Goal: Task Accomplishment & Management: Use online tool/utility

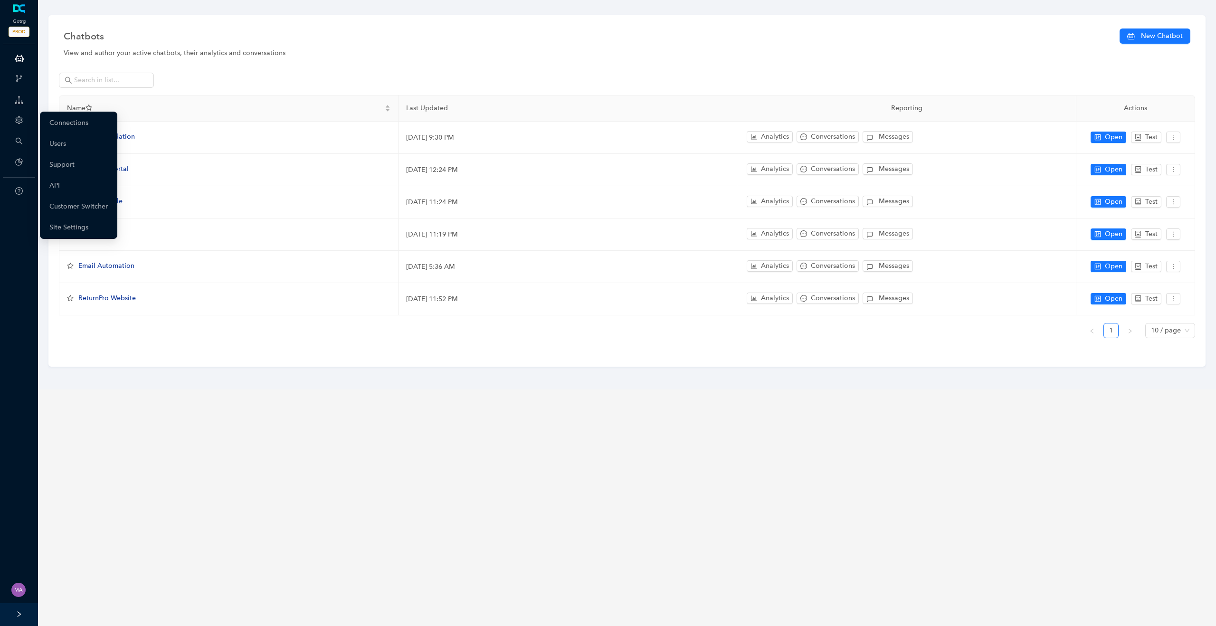
click at [18, 119] on icon "setting" at bounding box center [19, 120] width 8 height 8
click at [93, 208] on link "Customer Switcher" at bounding box center [78, 206] width 58 height 19
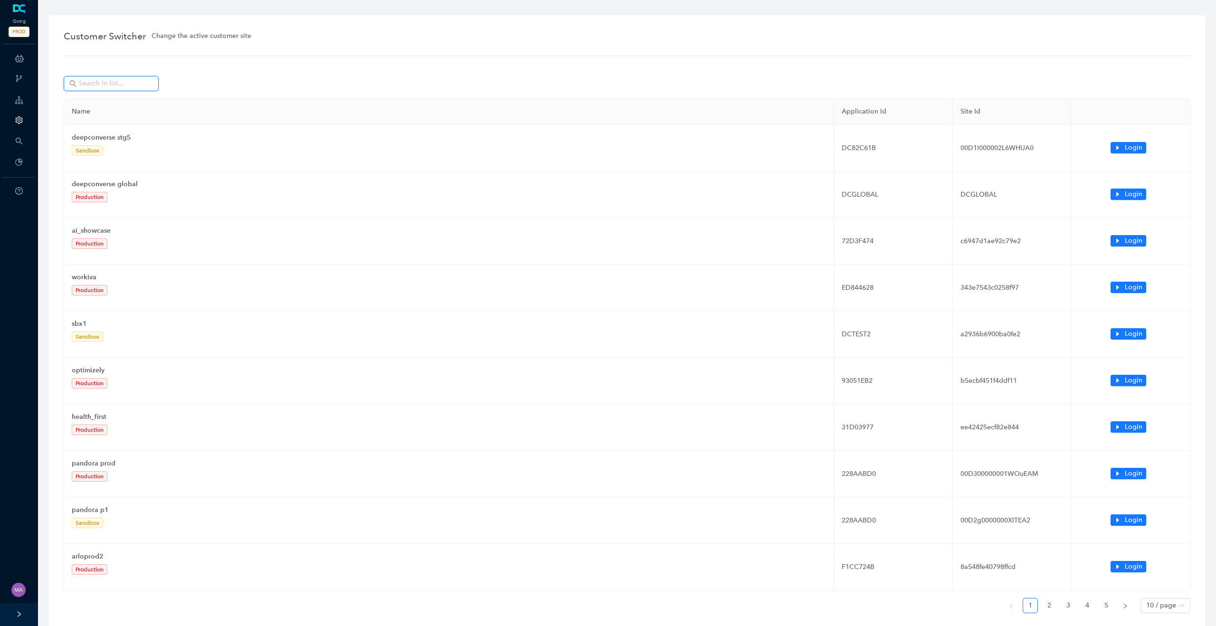
click at [130, 82] on input "text" at bounding box center [112, 83] width 66 height 10
click at [131, 83] on input "text" at bounding box center [112, 83] width 66 height 10
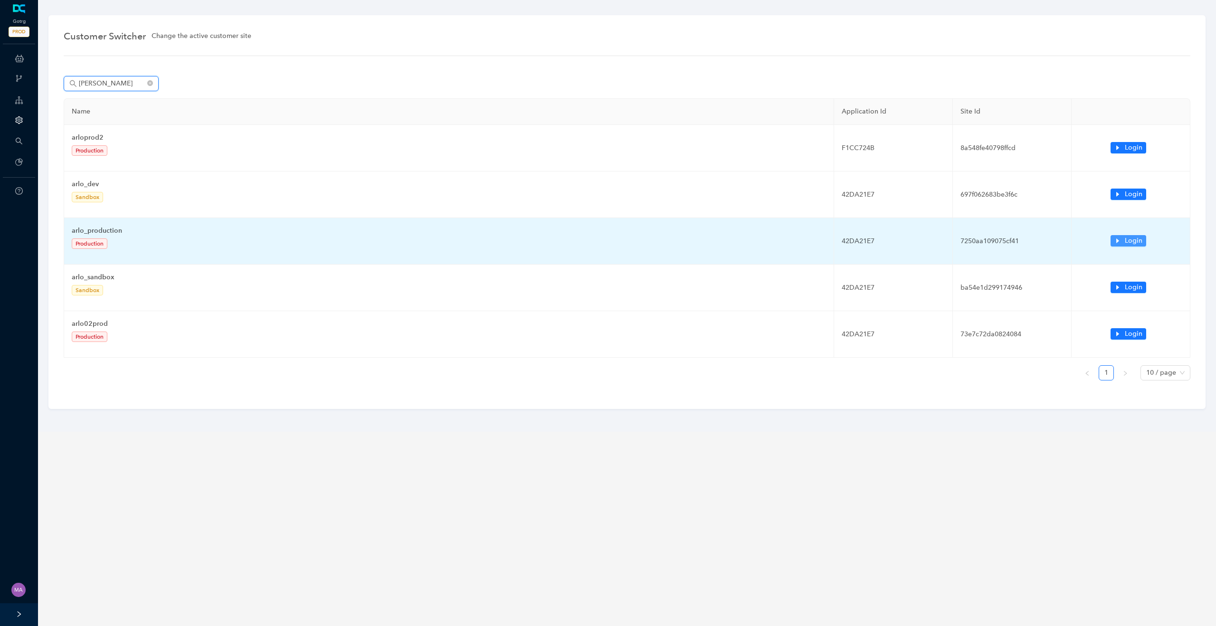
type input "arlo"
click at [1121, 240] on button "Login" at bounding box center [1129, 240] width 36 height 11
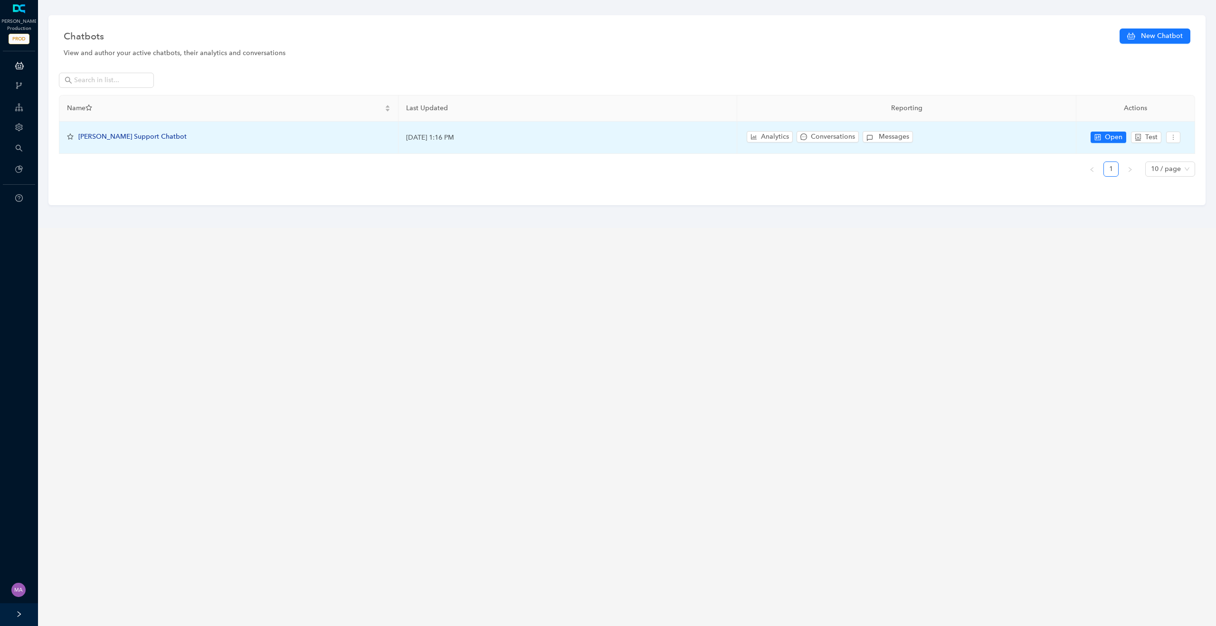
click at [120, 134] on span "[PERSON_NAME] Support Chatbot" at bounding box center [132, 137] width 108 height 8
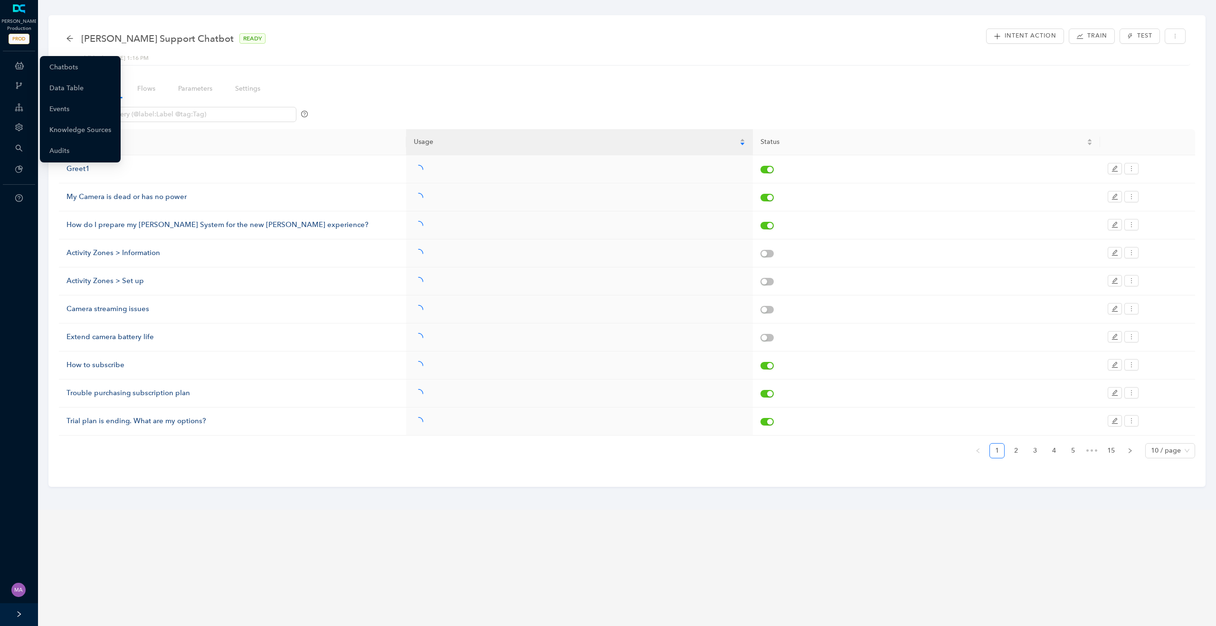
click at [22, 64] on icon at bounding box center [19, 65] width 9 height 19
click at [58, 65] on link "Chatbots" at bounding box center [63, 67] width 28 height 19
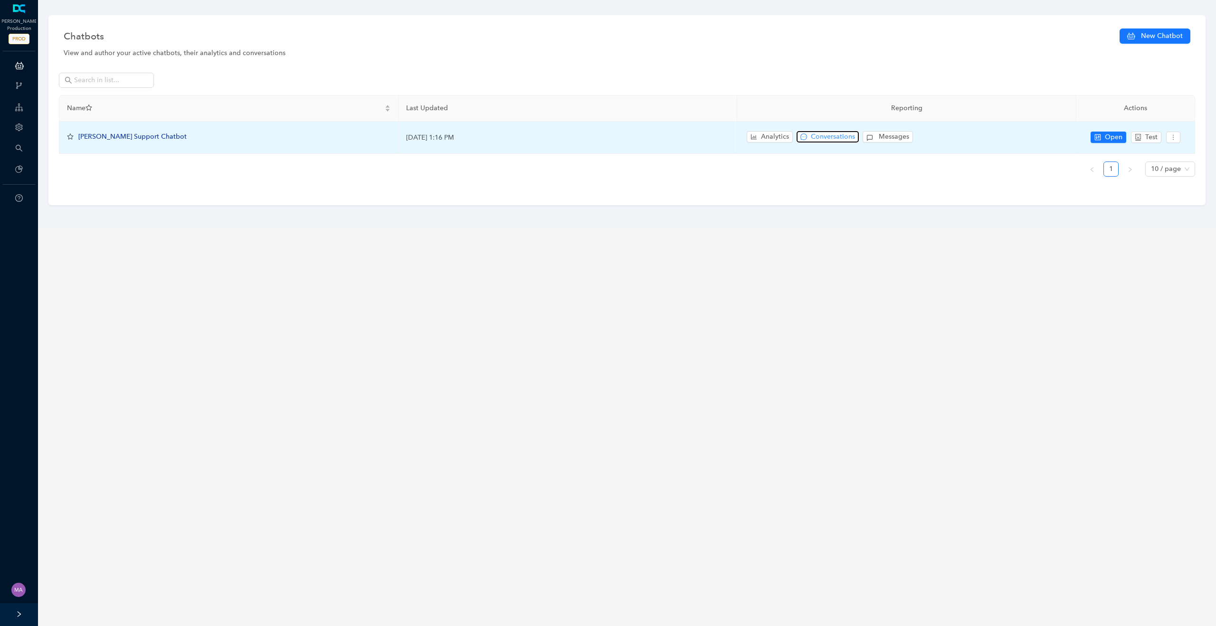
click at [840, 137] on span "Conversations" at bounding box center [833, 137] width 44 height 10
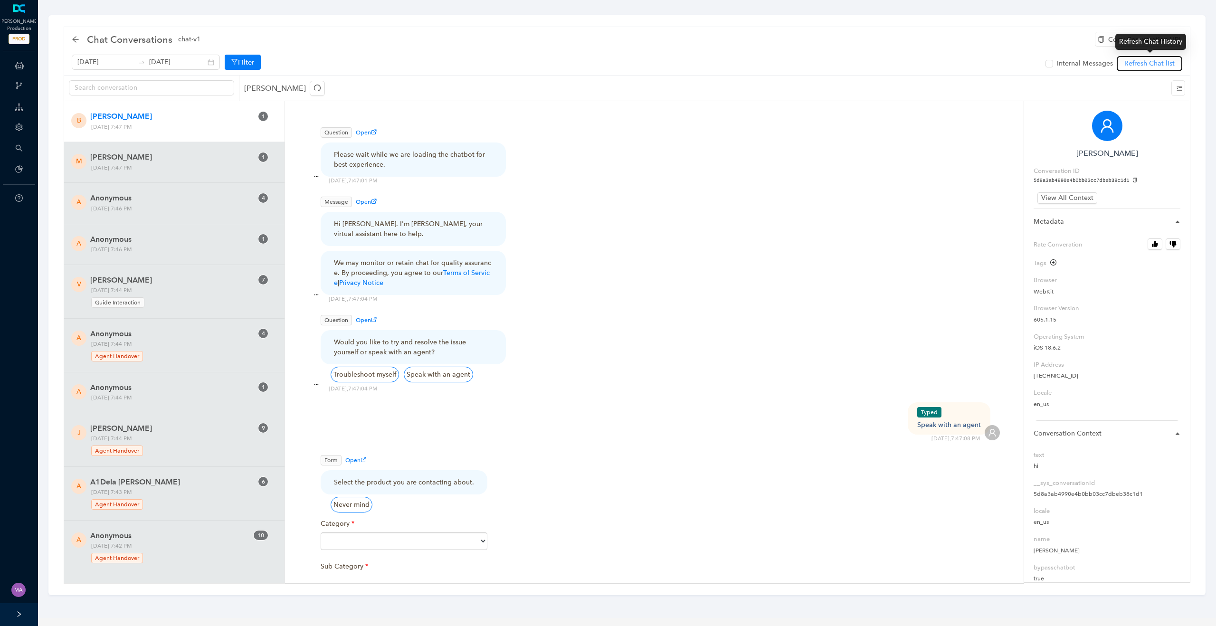
click at [1153, 64] on span "Refresh Chat list" at bounding box center [1149, 63] width 50 height 10
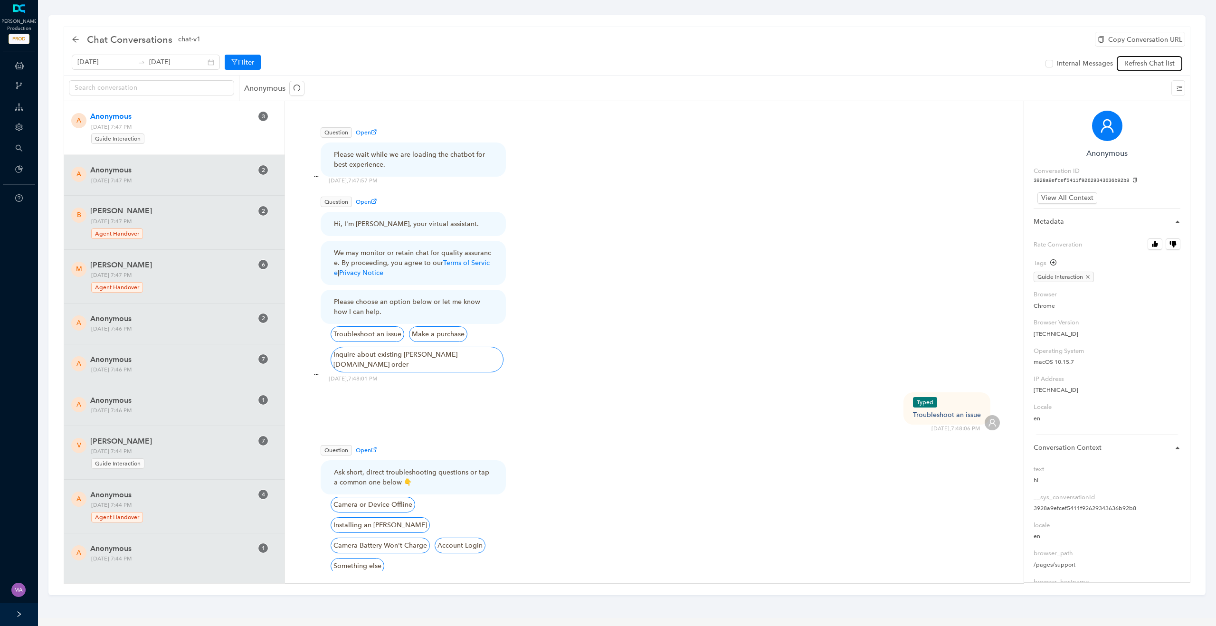
scroll to position [506, 0]
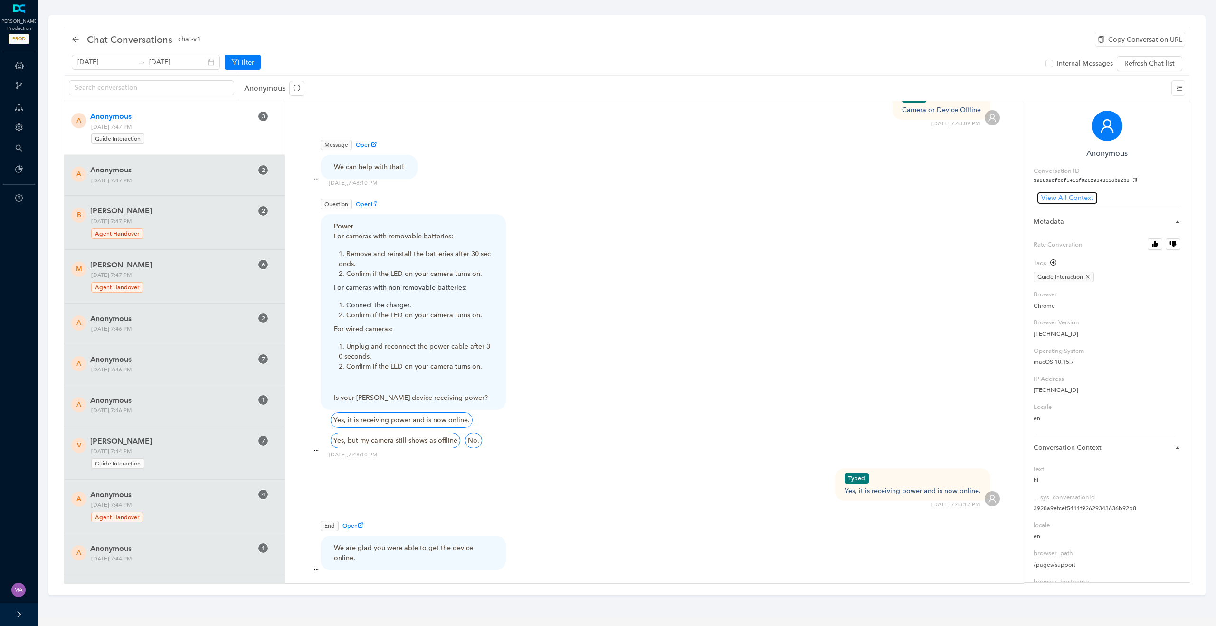
click at [1069, 199] on span "View All Context" at bounding box center [1067, 198] width 52 height 10
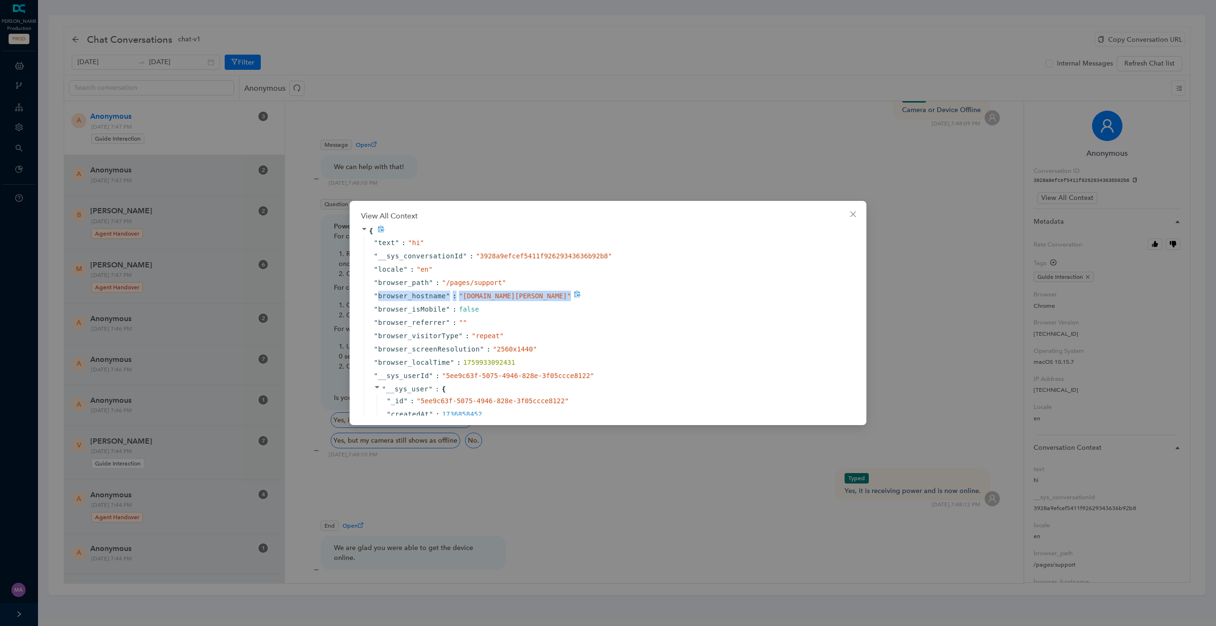
drag, startPoint x: 377, startPoint y: 297, endPoint x: 510, endPoint y: 297, distance: 133.0
click at [510, 297] on div "" browser_hostname " : " [DOMAIN_NAME][PERSON_NAME] "" at bounding box center [606, 295] width 484 height 13
click at [574, 299] on span at bounding box center [578, 296] width 9 height 8
click at [577, 295] on span "✔" at bounding box center [579, 296] width 4 height 8
drag, startPoint x: 510, startPoint y: 298, endPoint x: 464, endPoint y: 299, distance: 46.1
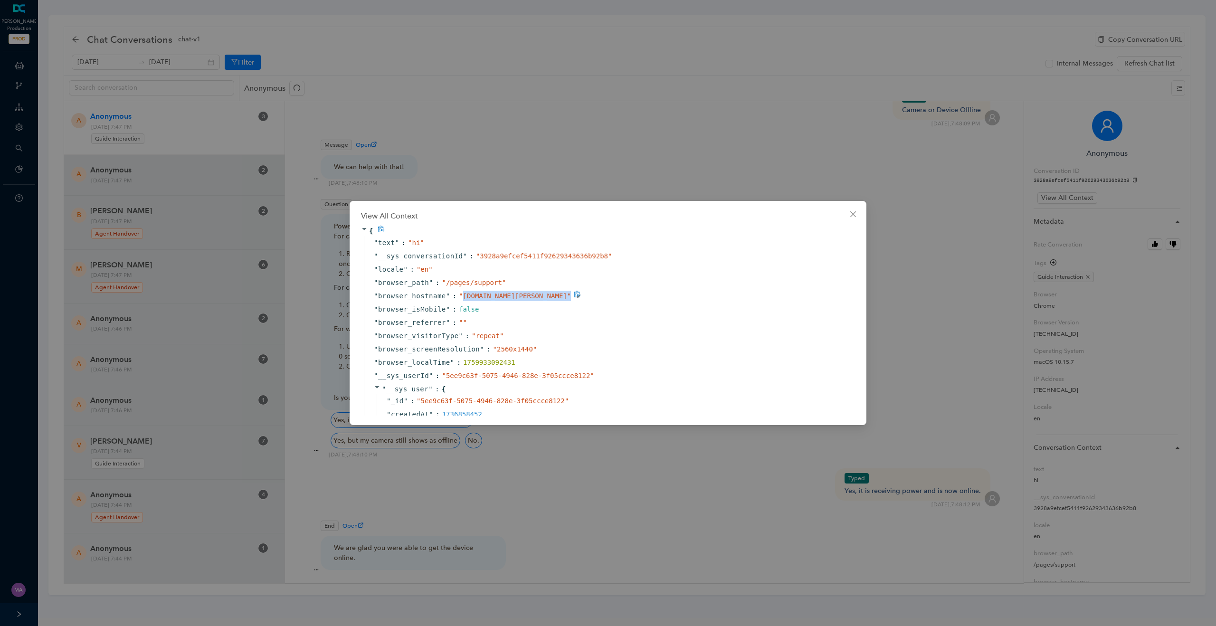
click at [464, 299] on span "" [DOMAIN_NAME][PERSON_NAME] "" at bounding box center [515, 296] width 112 height 8
drag, startPoint x: 376, startPoint y: 297, endPoint x: 444, endPoint y: 299, distance: 68.4
click at [445, 299] on span "" browser_hostname "" at bounding box center [412, 296] width 76 height 10
click at [540, 297] on div "" browser_hostname " : " [DOMAIN_NAME][PERSON_NAME] "" at bounding box center [606, 295] width 484 height 13
drag, startPoint x: 376, startPoint y: 298, endPoint x: 446, endPoint y: 300, distance: 69.4
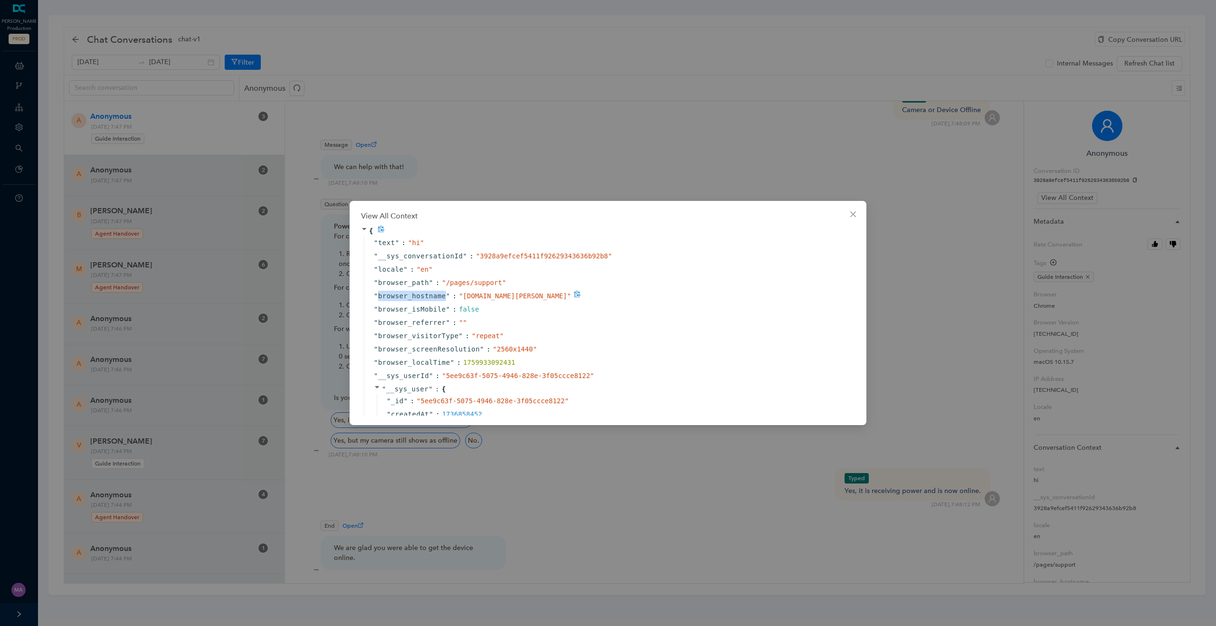
click at [446, 300] on span "" browser_hostname "" at bounding box center [412, 296] width 76 height 10
click at [397, 298] on span "browser_hostname" at bounding box center [412, 296] width 68 height 10
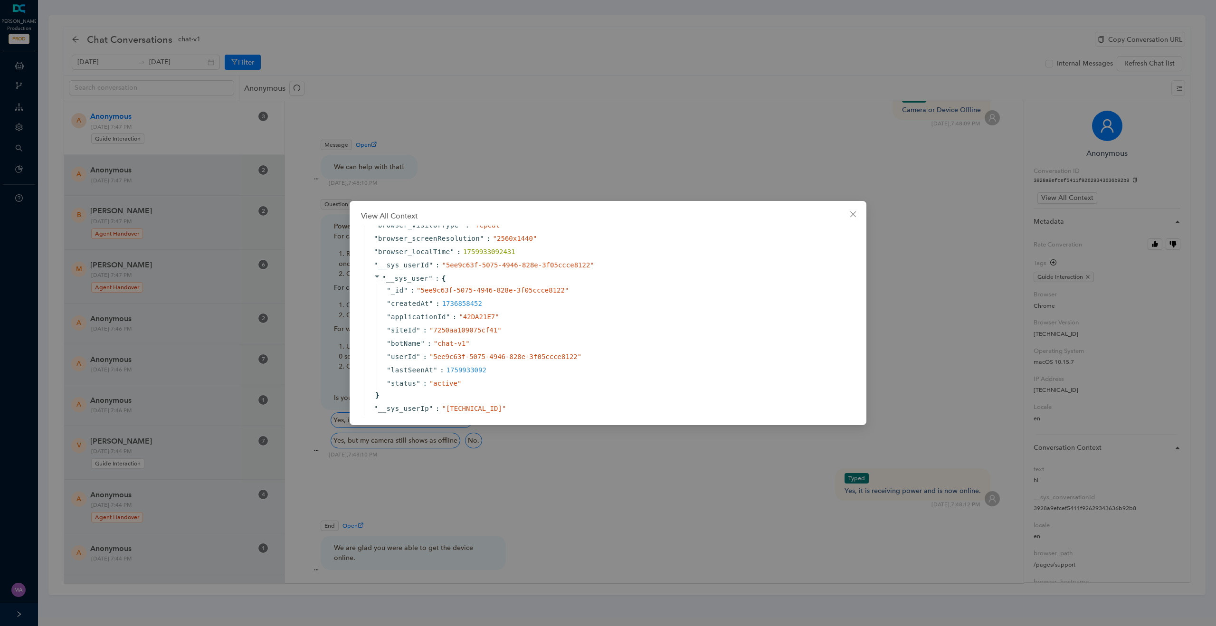
scroll to position [0, 0]
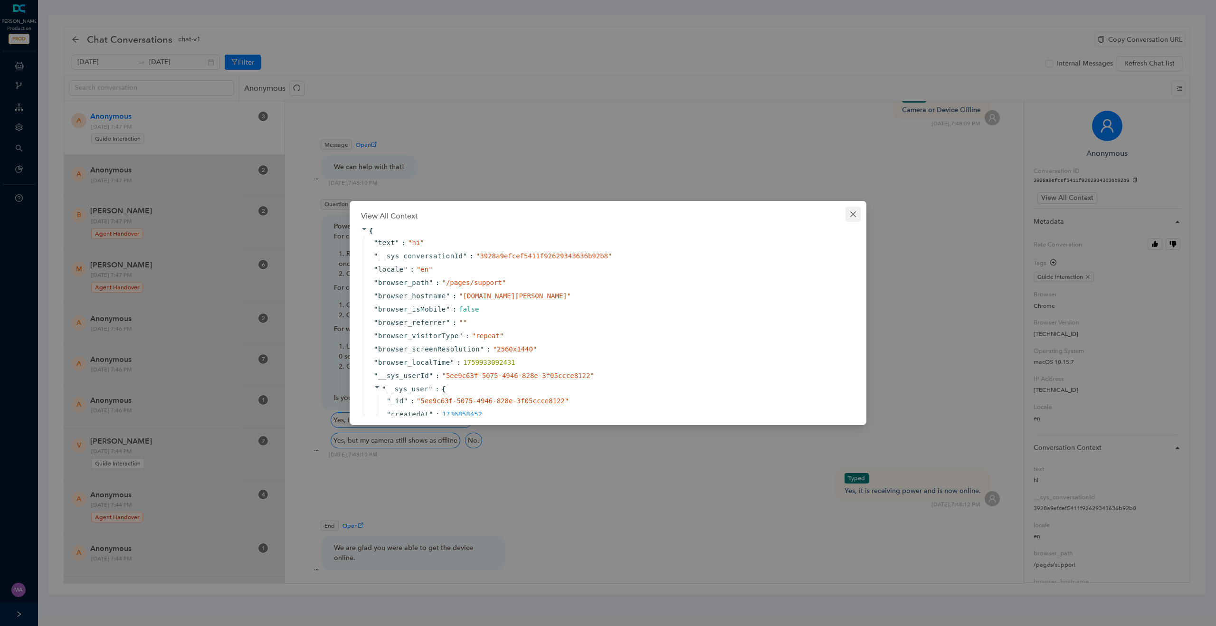
click at [852, 214] on icon "close" at bounding box center [853, 214] width 8 height 8
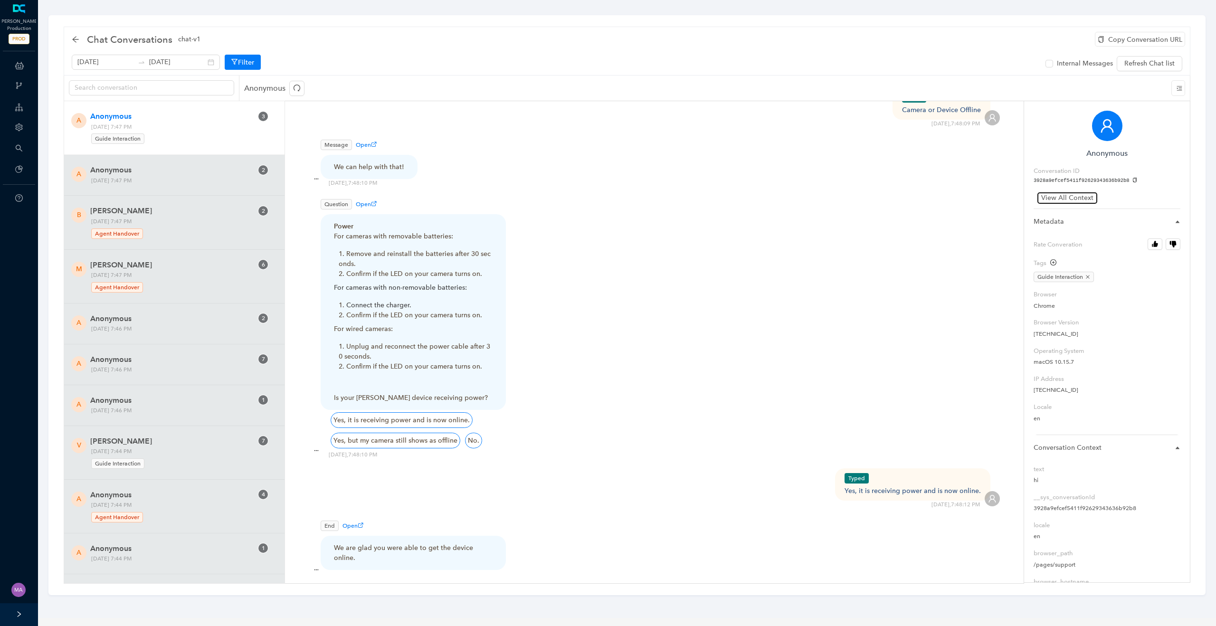
scroll to position [506, 0]
